Goal: Contribute content: Contribute content

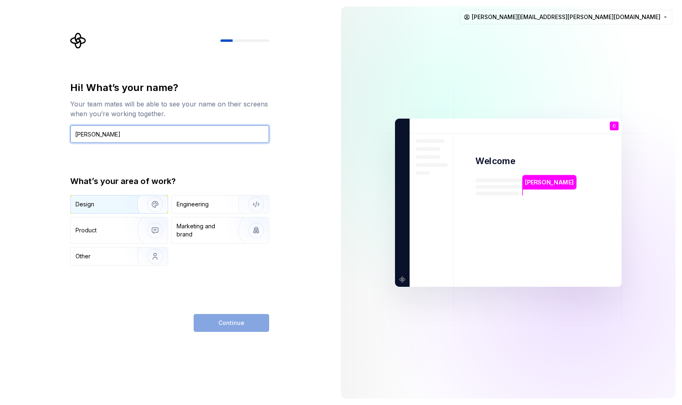
type input "[PERSON_NAME]"
click at [132, 210] on img "button" at bounding box center [150, 204] width 52 height 54
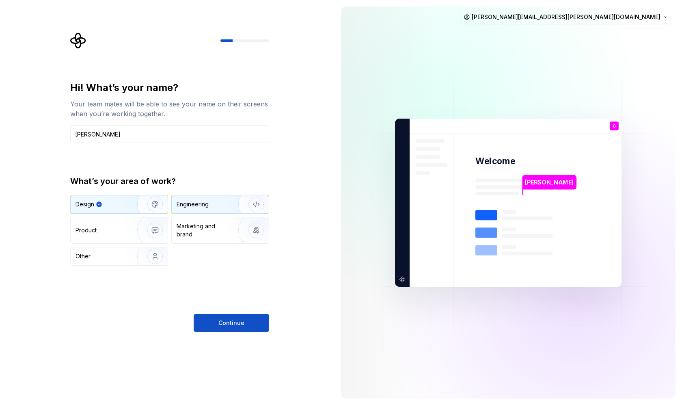
click at [216, 201] on div "Engineering" at bounding box center [209, 204] width 65 height 8
click at [144, 205] on img "button" at bounding box center [150, 204] width 52 height 54
click at [232, 318] on button "Continue" at bounding box center [232, 323] width 76 height 18
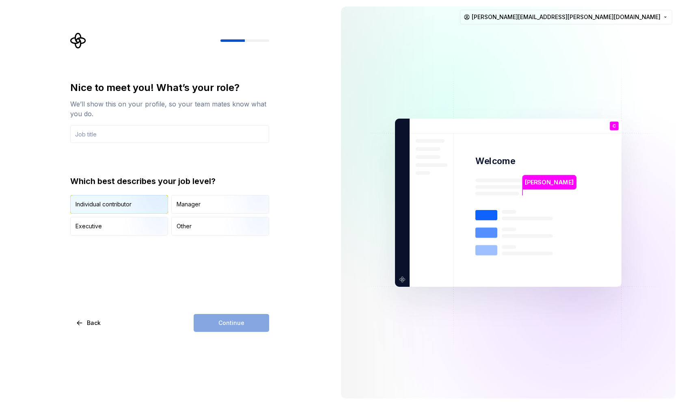
click at [130, 204] on img "button" at bounding box center [148, 214] width 52 height 54
click at [197, 202] on div "Manager" at bounding box center [189, 204] width 24 height 8
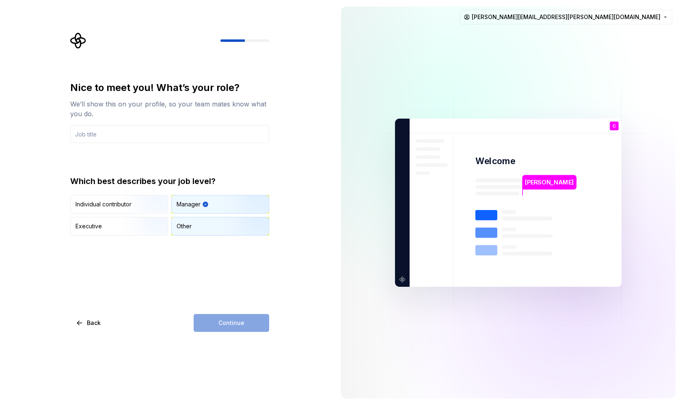
click at [204, 227] on div "Other" at bounding box center [220, 226] width 97 height 18
click at [245, 325] on div "Continue" at bounding box center [232, 323] width 76 height 18
click at [99, 138] on input "text" at bounding box center [169, 134] width 199 height 18
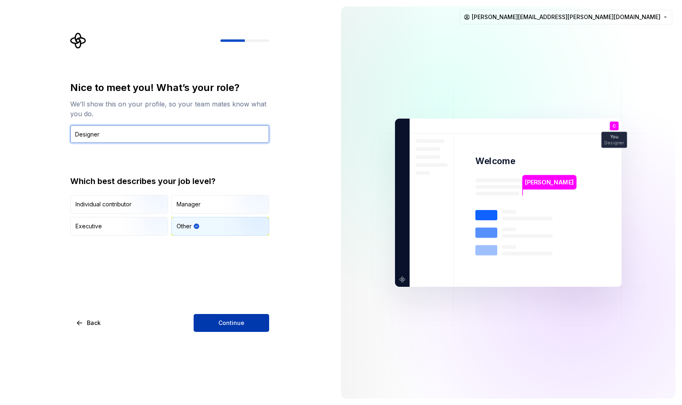
type input "Designer"
click at [240, 327] on button "Continue" at bounding box center [232, 323] width 76 height 18
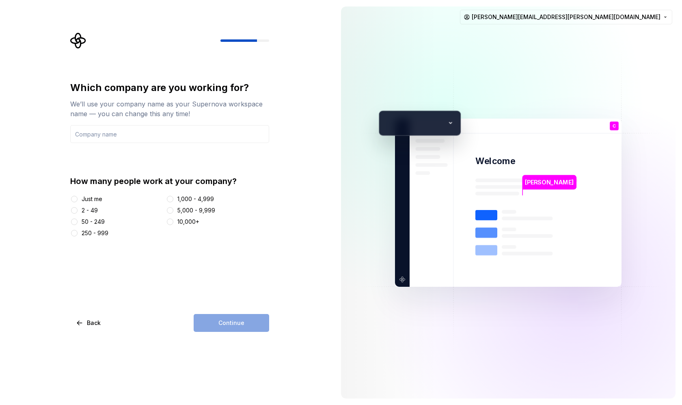
click at [92, 222] on div "50 - 249" at bounding box center [93, 222] width 23 height 8
click at [78, 222] on button "50 - 249" at bounding box center [74, 221] width 6 height 6
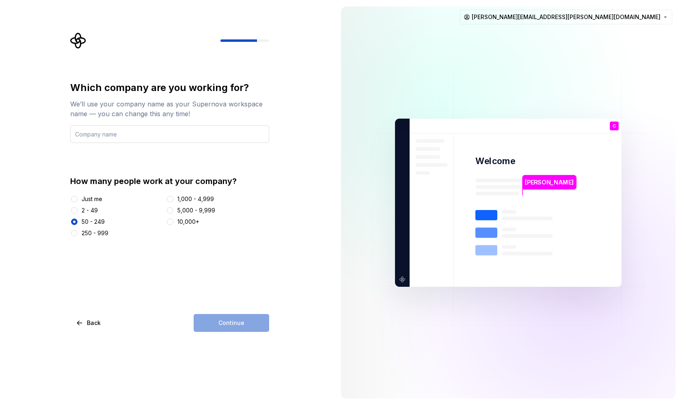
click at [145, 135] on input "text" at bounding box center [169, 134] width 199 height 18
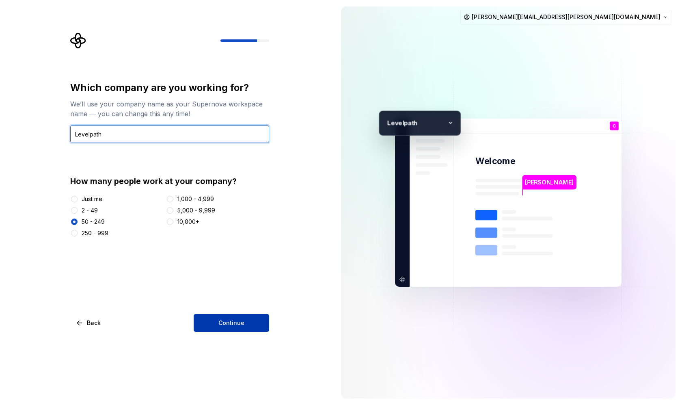
type input "Levelpath"
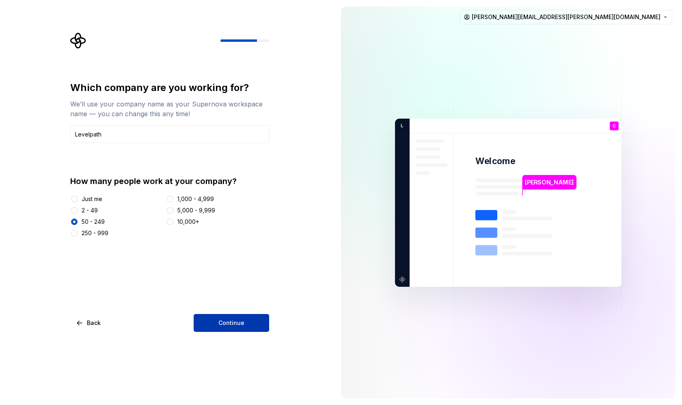
click at [234, 319] on span "Continue" at bounding box center [231, 323] width 26 height 8
click at [269, 2] on div "Which company are you working for? We’ll use your company name as your Supernov…" at bounding box center [167, 202] width 335 height 405
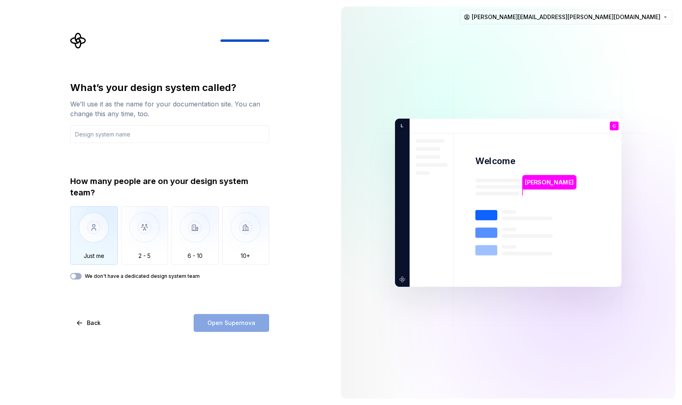
click at [87, 256] on img "button" at bounding box center [94, 233] width 48 height 54
click at [120, 136] on input "text" at bounding box center [169, 134] width 199 height 18
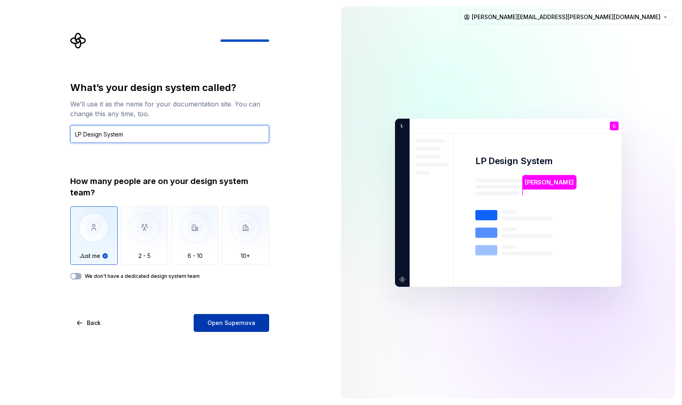
type input "LP Design System"
click at [248, 325] on span "Open Supernova" at bounding box center [231, 323] width 48 height 8
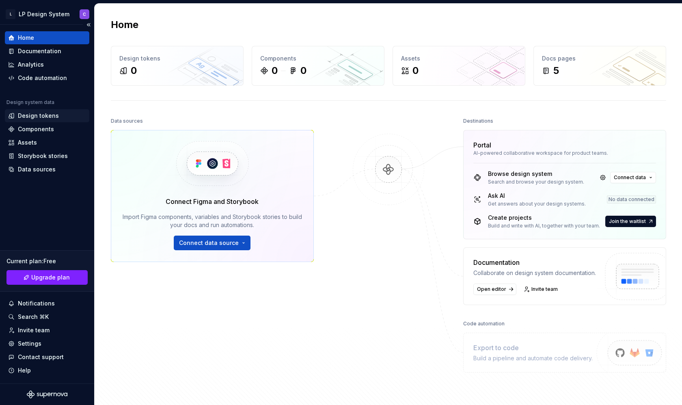
click at [34, 116] on div "Design tokens" at bounding box center [38, 116] width 41 height 8
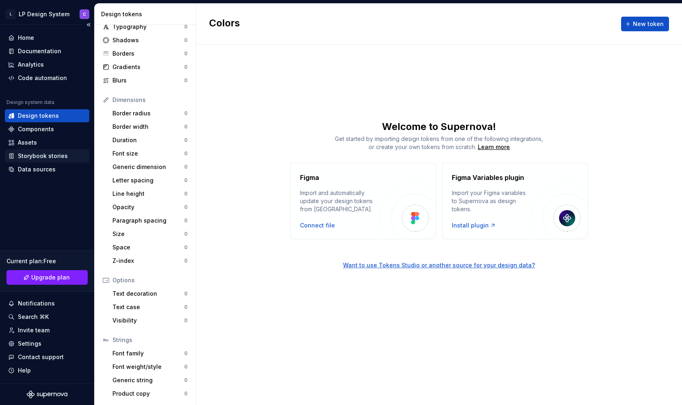
scroll to position [35, 0]
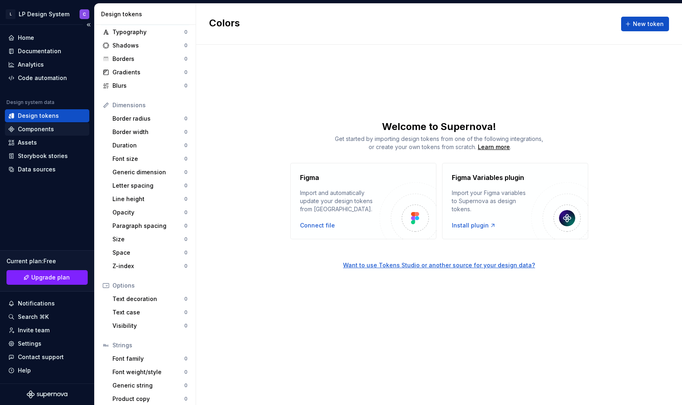
click at [49, 131] on div "Components" at bounding box center [36, 129] width 36 height 8
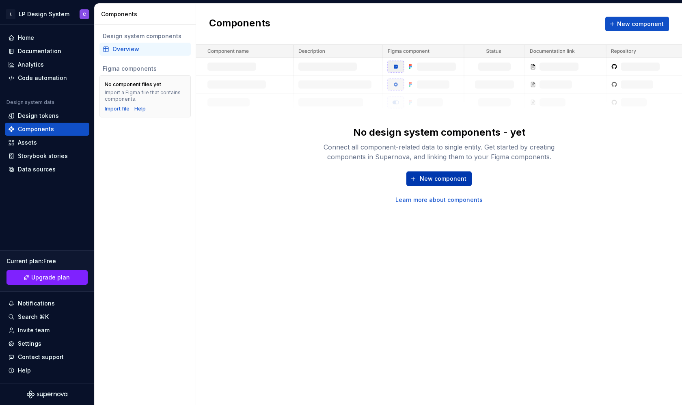
click at [441, 178] on span "New component" at bounding box center [443, 179] width 47 height 8
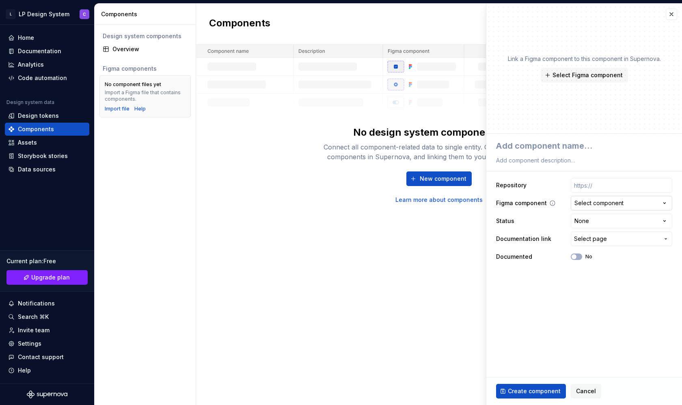
type textarea "*"
type textarea "B"
type textarea "*"
type textarea "Bu"
type textarea "*"
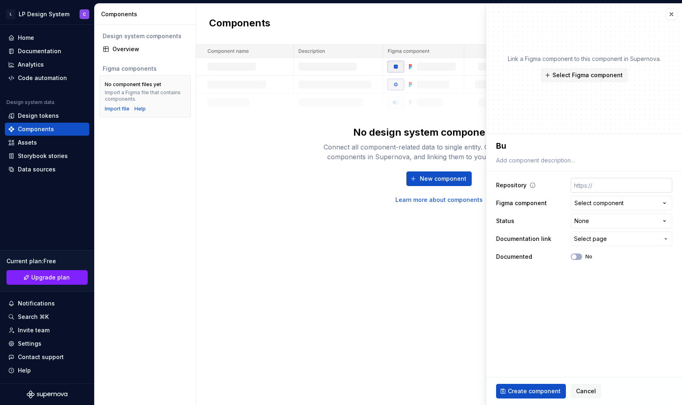
type textarea "But"
type textarea "*"
type textarea "Butt"
type textarea "*"
type textarea "Butto"
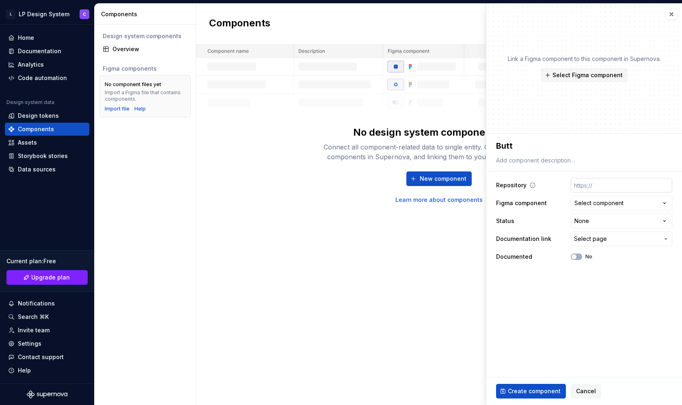
type textarea "*"
type textarea "Button"
type textarea "*"
type textarea "Button"
click at [546, 296] on fieldset "**********" at bounding box center [584, 269] width 196 height 271
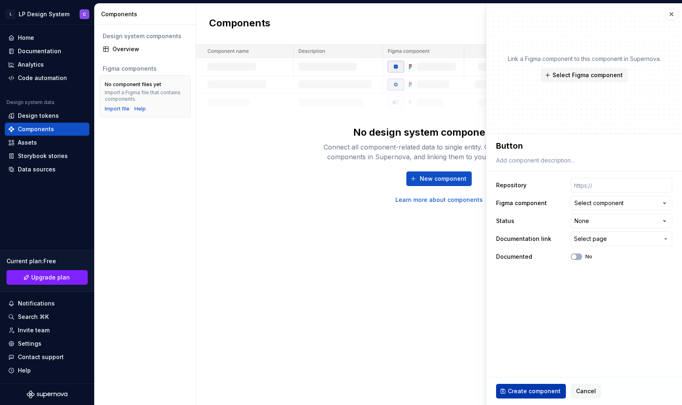
click at [541, 392] on span "Create component" at bounding box center [534, 391] width 53 height 8
type textarea "*"
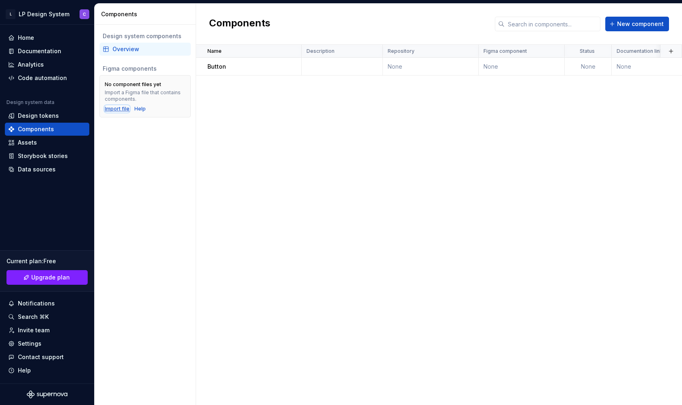
click at [120, 110] on div "Import file" at bounding box center [117, 109] width 25 height 6
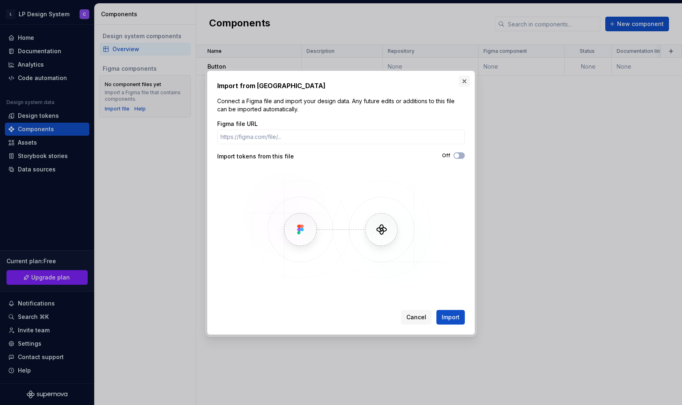
click at [462, 83] on button "button" at bounding box center [464, 81] width 11 height 11
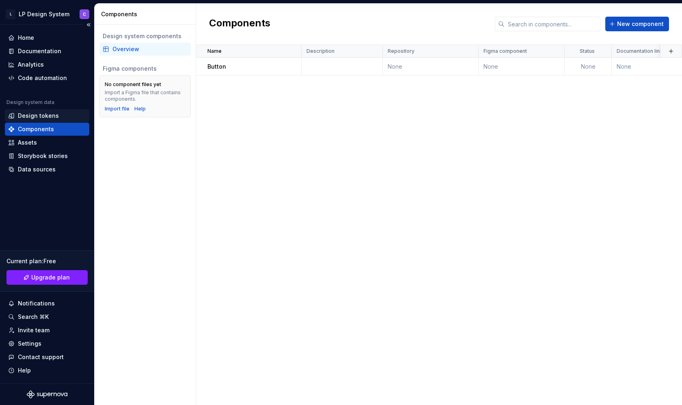
click at [43, 120] on div "Design tokens" at bounding box center [47, 115] width 84 height 13
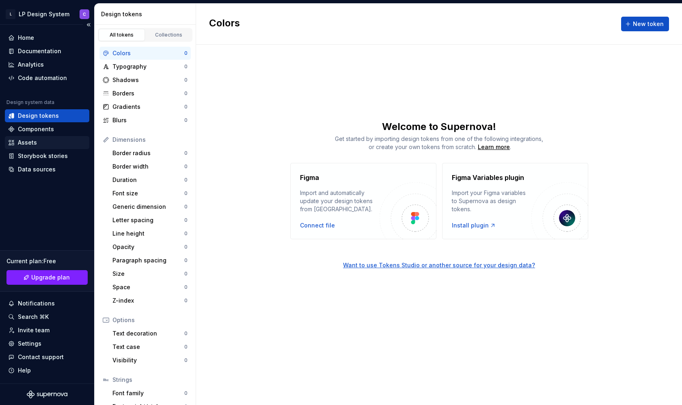
click at [43, 146] on div "Assets" at bounding box center [47, 142] width 78 height 8
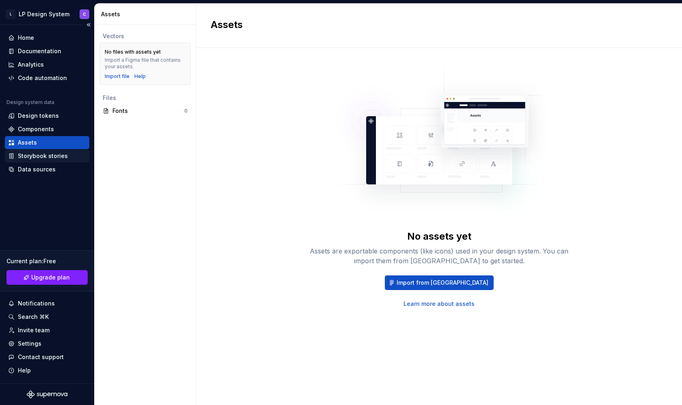
click at [40, 155] on div "Storybook stories" at bounding box center [43, 156] width 50 height 8
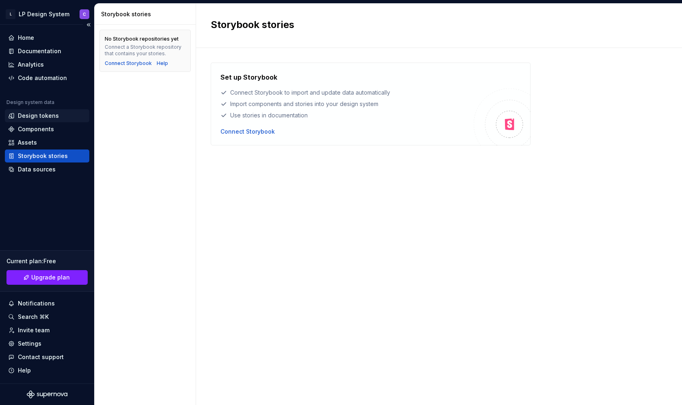
click at [41, 119] on div "Design tokens" at bounding box center [38, 116] width 41 height 8
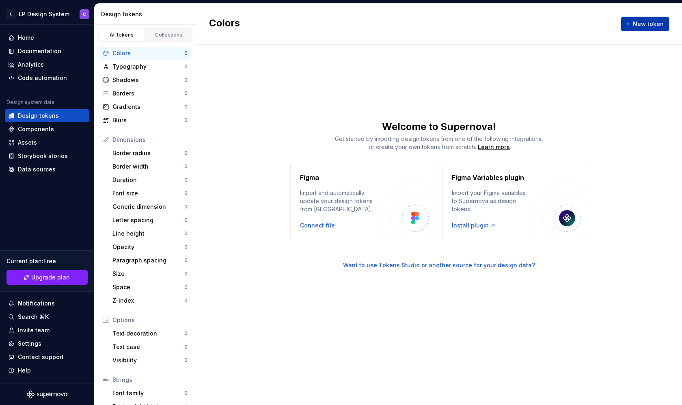
click at [629, 18] on button "New token" at bounding box center [645, 24] width 48 height 15
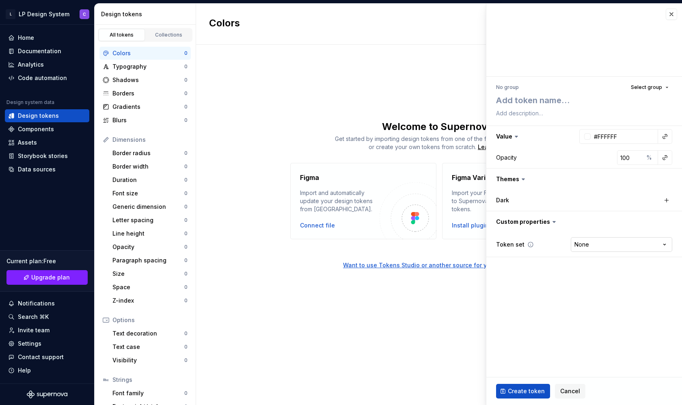
click at [614, 244] on html "L LP Design System C Home Documentation Analytics Code automation Design system…" at bounding box center [341, 202] width 682 height 405
click at [294, 96] on div "Colors New token Welcome to Supernova! Get started by importing design tokens f…" at bounding box center [439, 204] width 486 height 401
click at [42, 129] on div "Components" at bounding box center [36, 129] width 36 height 8
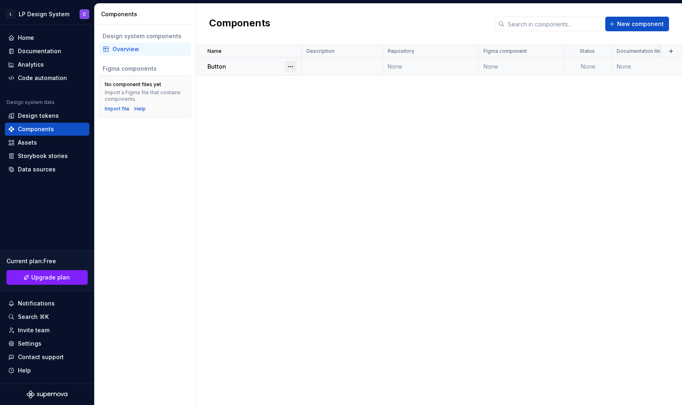
click at [294, 69] on button "button" at bounding box center [290, 66] width 11 height 11
click at [296, 80] on icon at bounding box center [294, 82] width 4 height 4
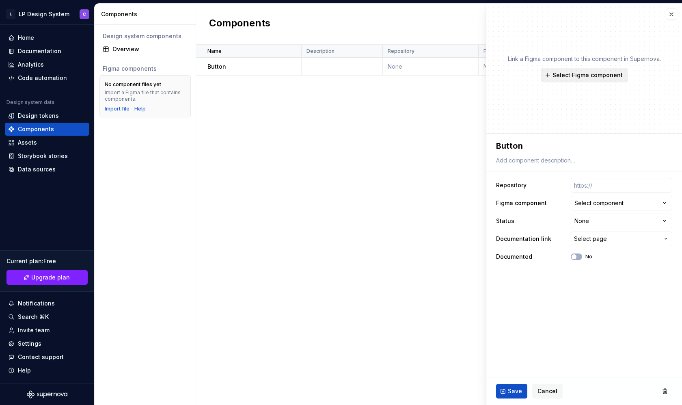
click at [585, 74] on span "Select Figma component" at bounding box center [588, 75] width 70 height 8
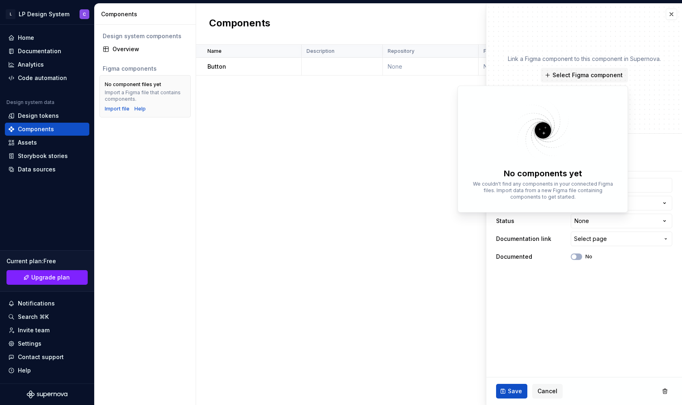
type textarea "*"
click at [221, 138] on div "Name Description Repository Figma component Status Documentation link Documente…" at bounding box center [439, 225] width 486 height 360
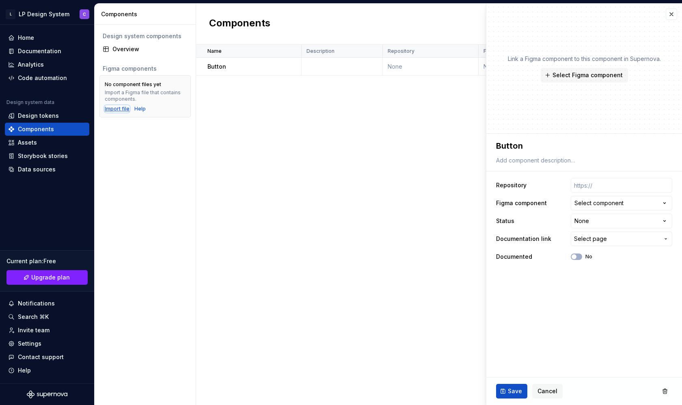
click at [119, 110] on div "Import file" at bounding box center [117, 109] width 25 height 6
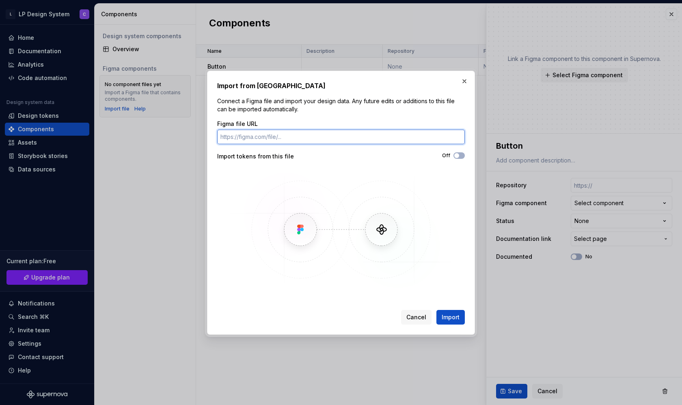
paste input "[URL][DOMAIN_NAME]"
type input "[URL][DOMAIN_NAME]"
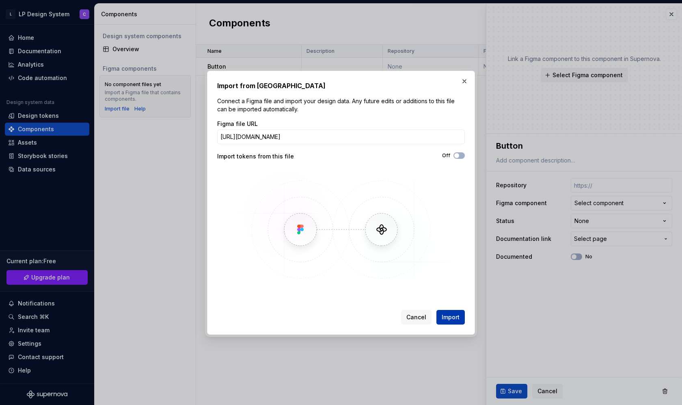
click at [447, 318] on span "Import" at bounding box center [451, 317] width 18 height 8
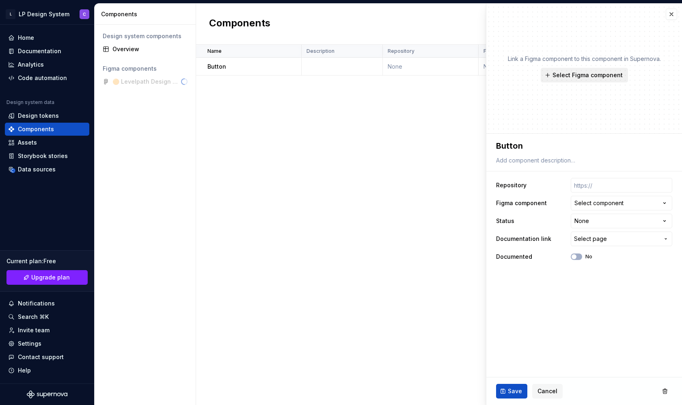
click at [590, 76] on span "Select Figma component" at bounding box center [588, 75] width 70 height 8
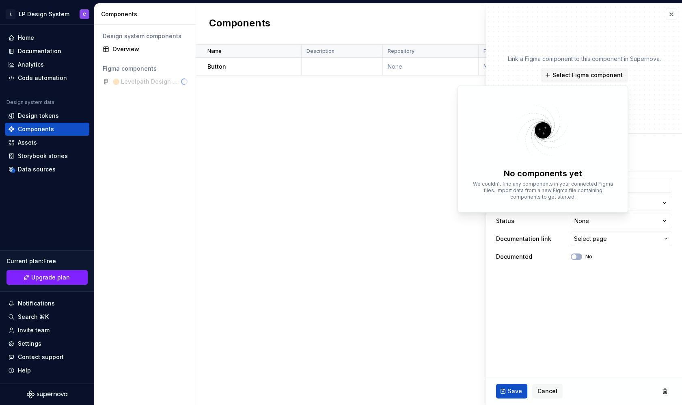
click at [407, 217] on div "Name Description Repository Figma component Status Documentation link Documente…" at bounding box center [439, 225] width 486 height 360
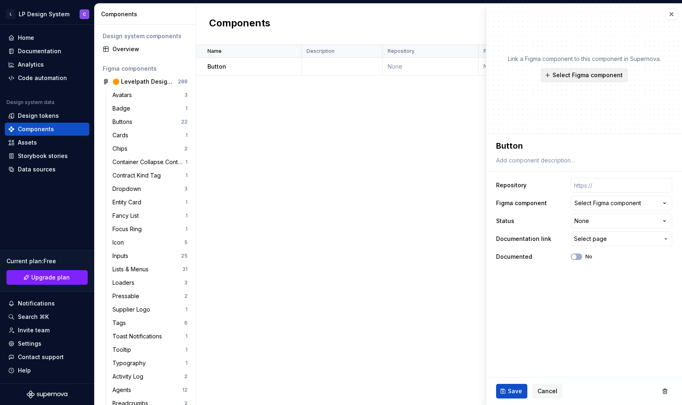
click at [604, 69] on button "Select Figma component" at bounding box center [584, 75] width 87 height 15
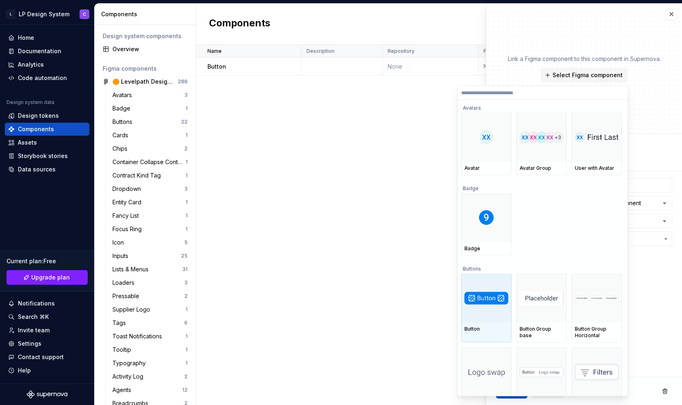
click at [487, 311] on div at bounding box center [486, 298] width 50 height 49
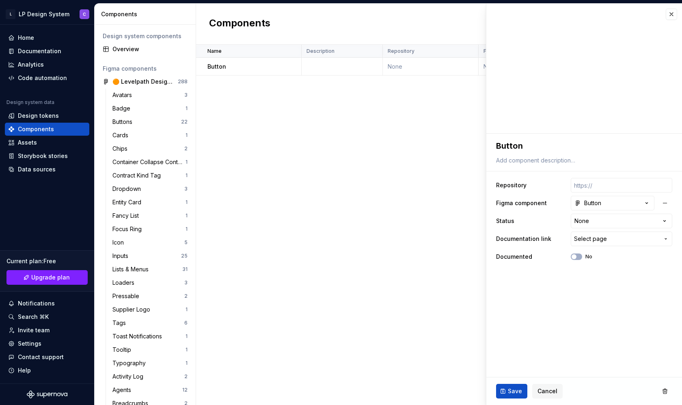
click at [516, 393] on ul "Import completed. View summary" at bounding box center [582, 398] width 200 height 13
click at [513, 387] on span "Save" at bounding box center [515, 391] width 14 height 8
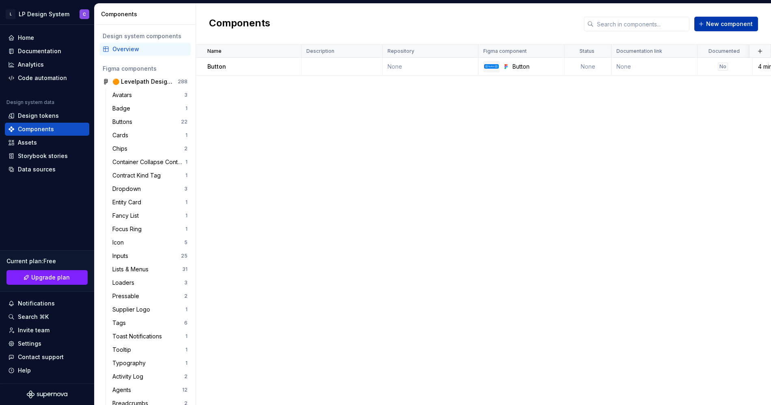
click at [682, 24] on span "New component" at bounding box center [729, 24] width 47 height 8
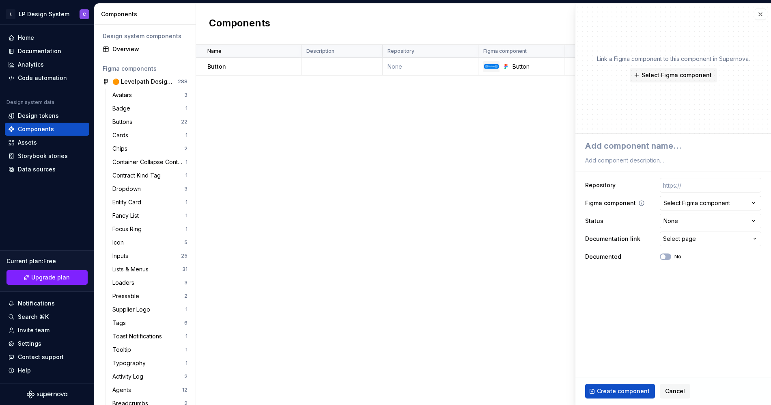
click at [682, 205] on div "Select Figma component" at bounding box center [697, 203] width 67 height 8
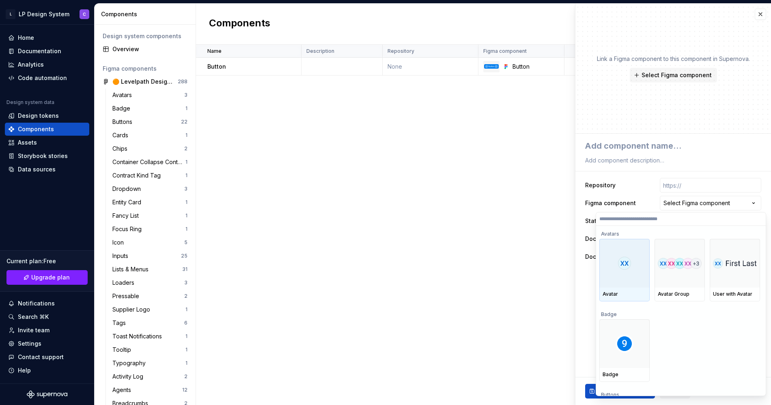
click at [620, 283] on div at bounding box center [625, 263] width 50 height 49
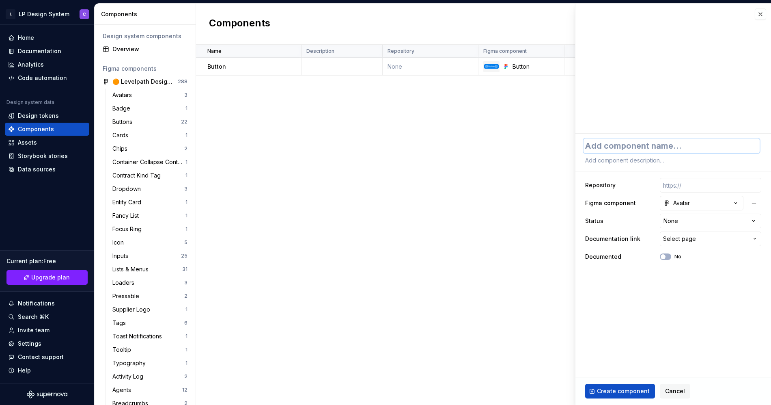
click at [654, 149] on textarea at bounding box center [672, 145] width 176 height 15
type textarea "*"
type textarea "A"
type textarea "*"
type textarea "Av"
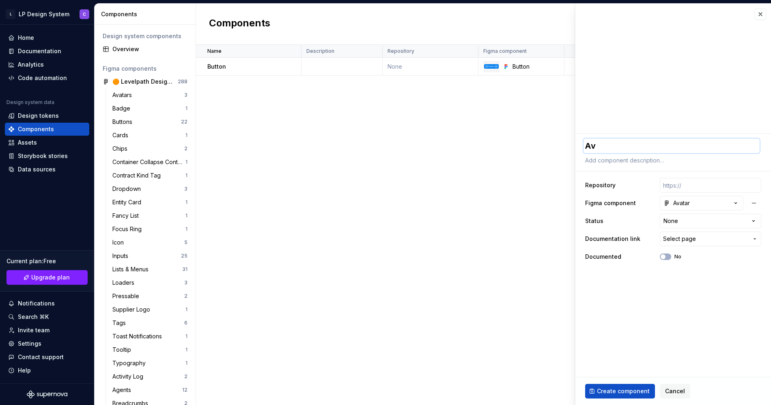
type textarea "*"
type textarea "Ava"
type textarea "*"
type textarea "Avat"
type textarea "*"
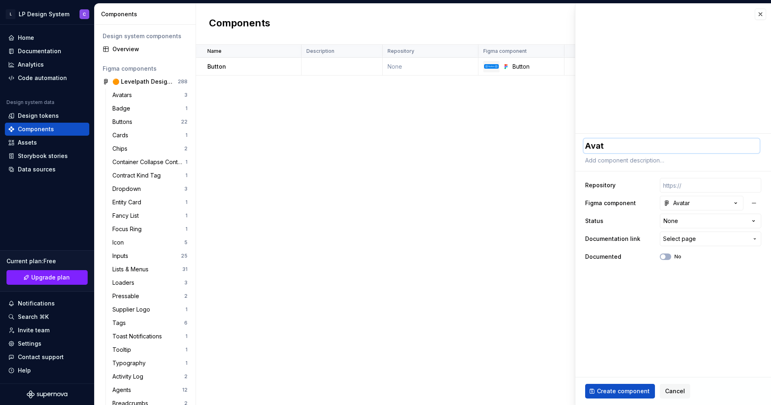
type textarea "Avata"
type textarea "*"
type textarea "Avatar"
click at [682, 221] on html "L LP Design System C Home Documentation Analytics Code automation Design system…" at bounding box center [385, 202] width 771 height 405
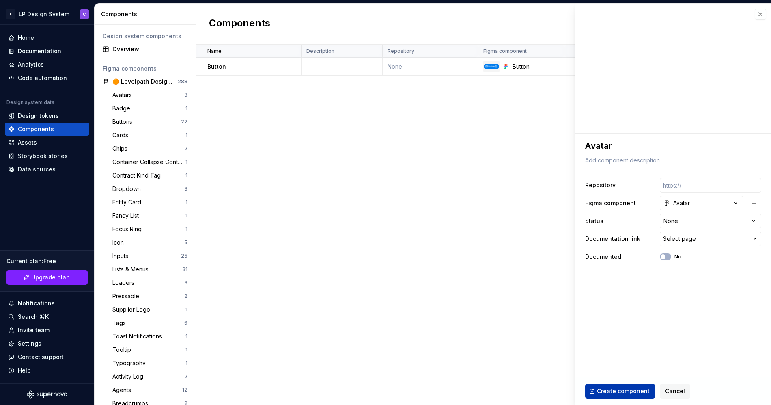
click at [607, 388] on span "Create component" at bounding box center [623, 391] width 53 height 8
type textarea "*"
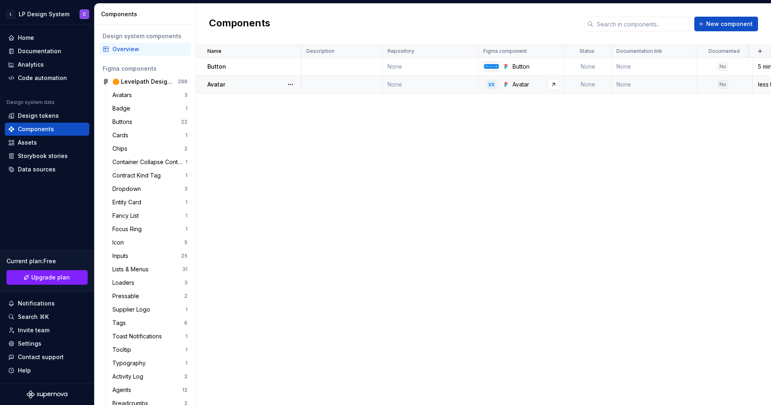
click at [509, 83] on icon at bounding box center [506, 84] width 6 height 6
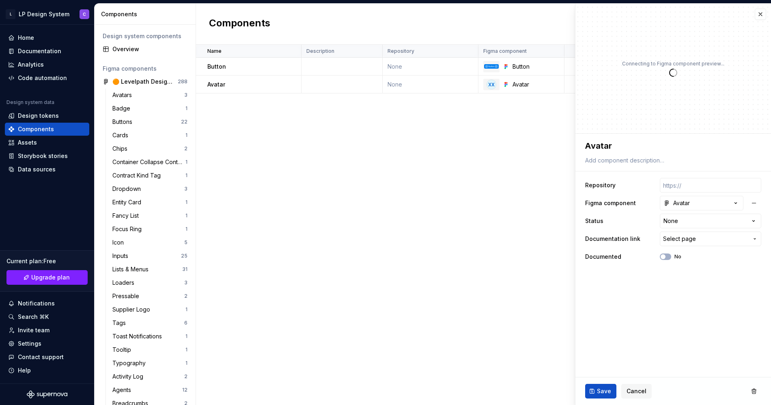
click at [538, 145] on div "Name Description Repository Figma component Status Documentation link Documente…" at bounding box center [483, 225] width 575 height 360
click at [554, 85] on link at bounding box center [553, 84] width 11 height 11
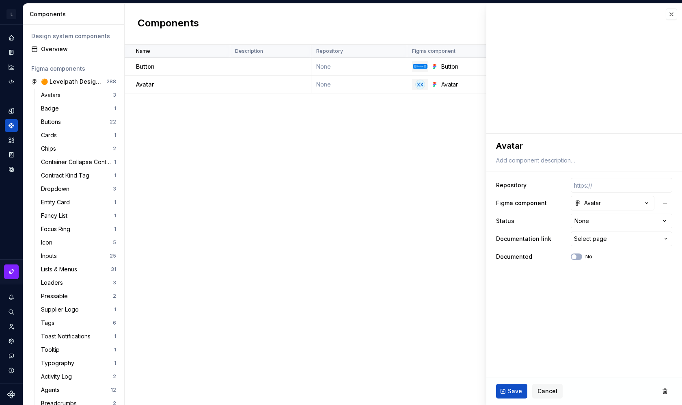
type textarea "*"
click at [214, 158] on div "Name Description Repository Figma component Status Documentation link Documente…" at bounding box center [403, 225] width 557 height 360
click at [78, 98] on div "Avatars" at bounding box center [77, 95] width 72 height 8
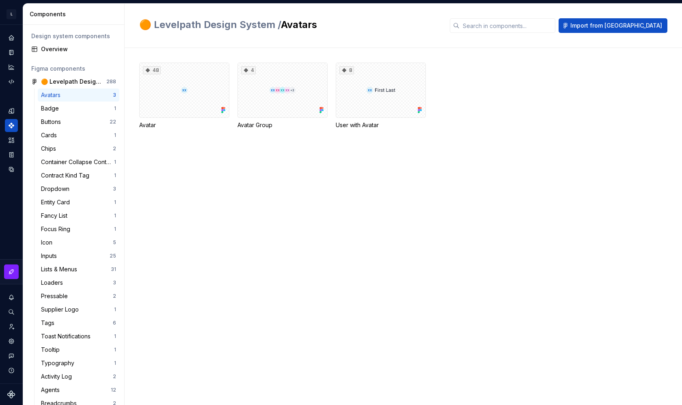
click at [73, 97] on div "Avatars" at bounding box center [77, 95] width 72 height 8
click at [84, 106] on div "Badge" at bounding box center [77, 108] width 73 height 8
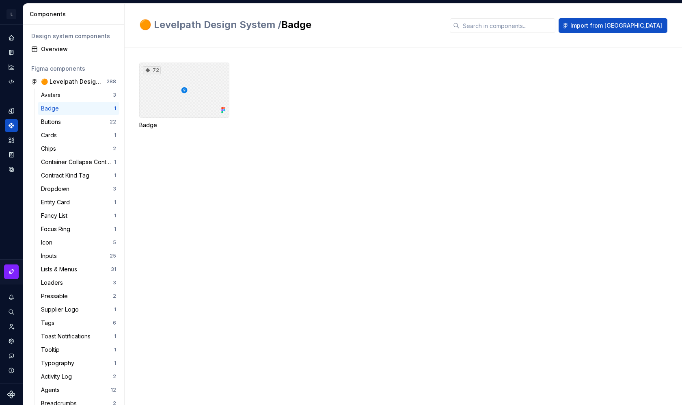
click at [178, 82] on div "72" at bounding box center [184, 90] width 90 height 55
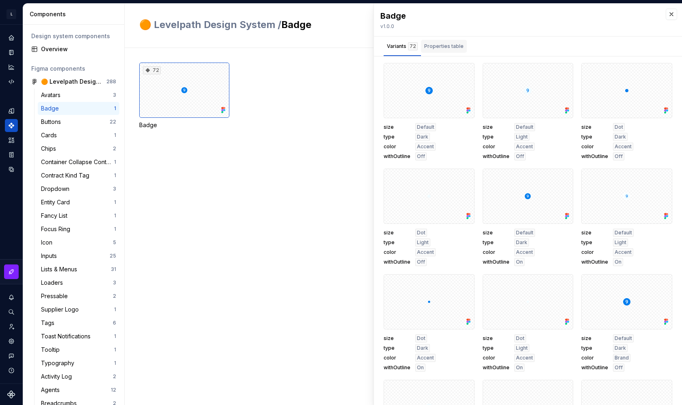
click at [451, 47] on div "Properties table" at bounding box center [443, 46] width 39 height 8
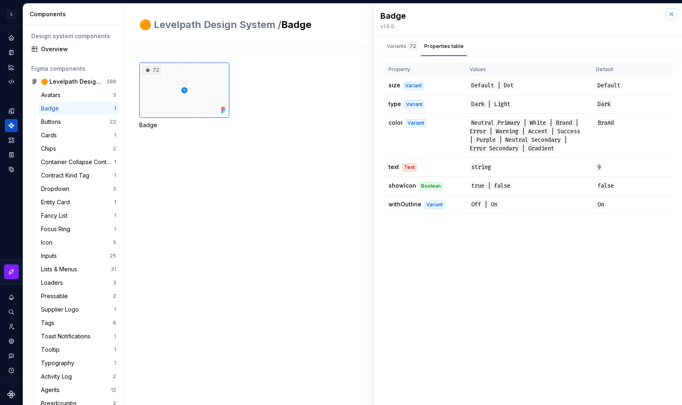
click at [671, 18] on button "button" at bounding box center [671, 14] width 11 height 11
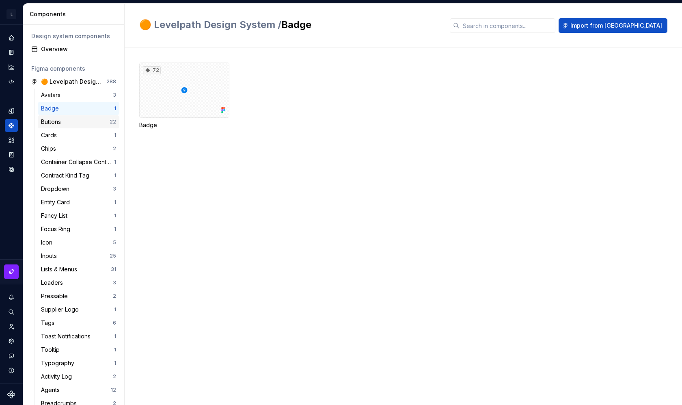
click at [69, 123] on div "Buttons" at bounding box center [75, 122] width 69 height 8
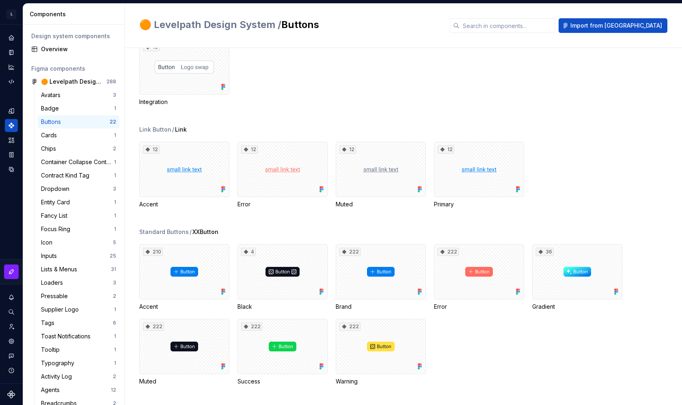
scroll to position [512, 0]
